Goal: Navigation & Orientation: Find specific page/section

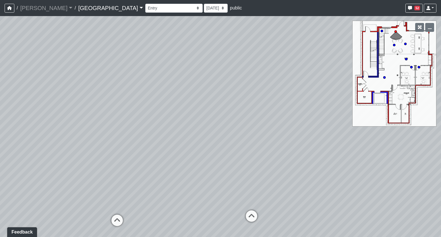
click at [78, 8] on link "[GEOGRAPHIC_DATA]" at bounding box center [110, 7] width 65 height 11
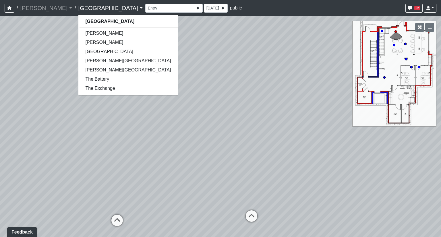
click at [231, 8] on div "Clubroom Lobby Courtyard Entry Kitchen Kitchen Stools Seating TV Lounge Banquet…" at bounding box center [290, 8] width 291 height 11
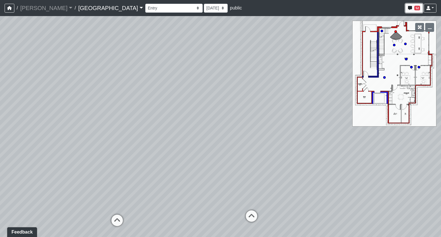
click at [413, 9] on button "52" at bounding box center [413, 8] width 17 height 9
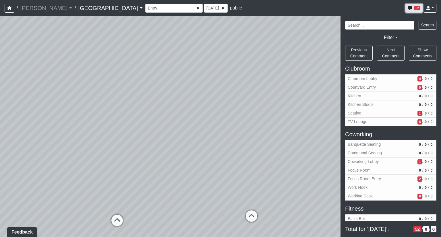
click at [413, 9] on button "52" at bounding box center [413, 8] width 17 height 9
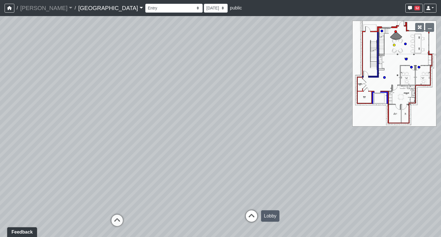
click at [253, 214] on icon at bounding box center [251, 218] width 17 height 17
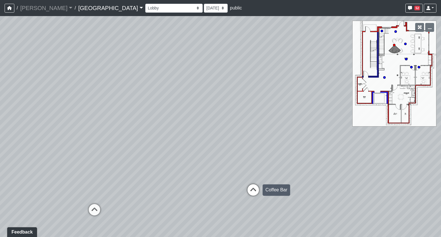
click at [255, 189] on icon at bounding box center [253, 192] width 17 height 17
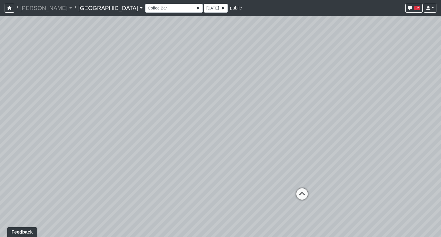
drag, startPoint x: 170, startPoint y: 169, endPoint x: 361, endPoint y: 166, distance: 190.7
click at [361, 166] on div "Loading... Reception Desk Loading... Lobby Loading... Landing Loading... Entry …" at bounding box center [220, 126] width 441 height 221
drag, startPoint x: 181, startPoint y: 158, endPoint x: 256, endPoint y: 154, distance: 75.6
click at [256, 154] on div "Loading... Reception Desk Loading... Lobby Loading... Landing Loading... Entry …" at bounding box center [220, 126] width 441 height 221
click at [179, 190] on icon at bounding box center [179, 192] width 17 height 17
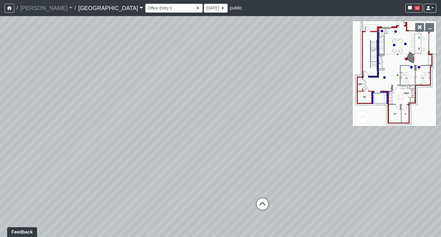
drag, startPoint x: 148, startPoint y: 163, endPoint x: 320, endPoint y: 160, distance: 171.1
click at [320, 160] on div "Loading... Reception Desk Loading... Lobby Loading... Landing Loading... Entry …" at bounding box center [220, 126] width 441 height 221
drag, startPoint x: 88, startPoint y: 158, endPoint x: 197, endPoint y: 147, distance: 109.7
click at [197, 147] on div "Loading... Reception Desk Loading... Lobby Loading... Landing Loading... Entry …" at bounding box center [220, 126] width 441 height 221
click at [100, 204] on icon at bounding box center [98, 207] width 17 height 17
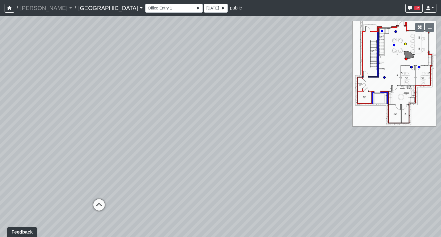
select select "k3e7LcyyQBYndBQfWaReHH"
drag, startPoint x: 265, startPoint y: 159, endPoint x: 116, endPoint y: 156, distance: 149.3
click at [116, 156] on div "Loading... Reception Desk Loading... Lobby Loading... Landing Loading... Entry …" at bounding box center [220, 126] width 441 height 221
drag, startPoint x: 235, startPoint y: 148, endPoint x: 128, endPoint y: 145, distance: 106.5
click at [127, 145] on div "Loading... Reception Desk Loading... Lobby Loading... Landing Loading... Entry …" at bounding box center [220, 126] width 441 height 221
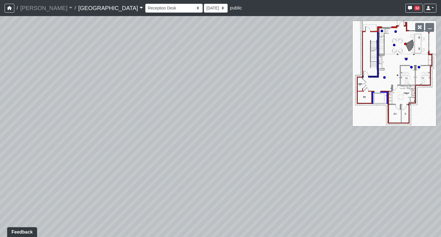
drag, startPoint x: 258, startPoint y: 130, endPoint x: 93, endPoint y: 120, distance: 165.6
click at [93, 120] on div "Loading... Reception Desk Loading... Lobby Loading... Landing Loading... Entry …" at bounding box center [220, 126] width 441 height 221
drag, startPoint x: 208, startPoint y: 117, endPoint x: 73, endPoint y: 109, distance: 134.5
click at [73, 109] on div "Loading... Reception Desk Loading... Lobby Loading... Landing Loading... Entry …" at bounding box center [220, 126] width 441 height 221
drag, startPoint x: 243, startPoint y: 109, endPoint x: 184, endPoint y: 114, distance: 59.3
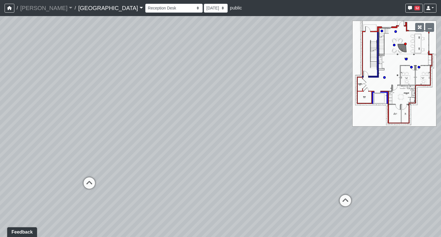
click at [91, 115] on div "Loading... Reception Desk Loading... Lobby Loading... Landing Loading... Entry …" at bounding box center [220, 126] width 441 height 221
drag, startPoint x: 243, startPoint y: 113, endPoint x: 99, endPoint y: 105, distance: 144.3
click at [99, 105] on div "Loading... Reception Desk Loading... Lobby Loading... Landing Loading... Entry …" at bounding box center [220, 126] width 441 height 221
drag, startPoint x: 244, startPoint y: 107, endPoint x: 170, endPoint y: 168, distance: 95.7
click at [170, 168] on div "Loading... Reception Desk Loading... Lobby Loading... Landing Loading... Entry …" at bounding box center [220, 126] width 441 height 221
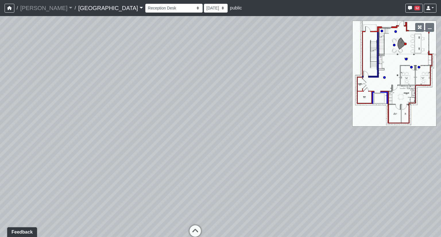
click at [181, 105] on div "Loading... Reception Desk Loading... Lobby Loading... Landing Loading... Entry …" at bounding box center [220, 126] width 441 height 221
